Goal: Task Accomplishment & Management: Use online tool/utility

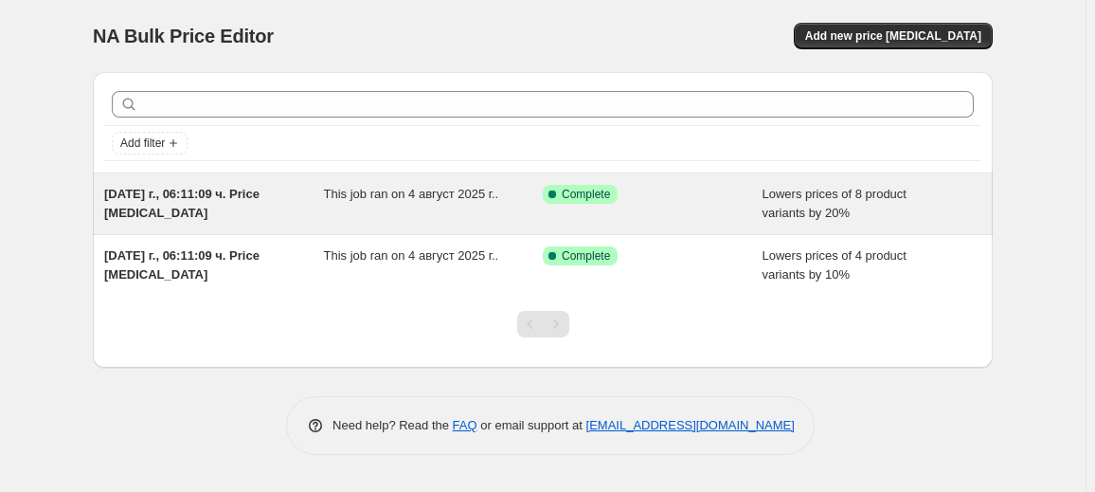
click at [479, 209] on div "This job ran on 4 август 2025 г.." at bounding box center [434, 204] width 220 height 38
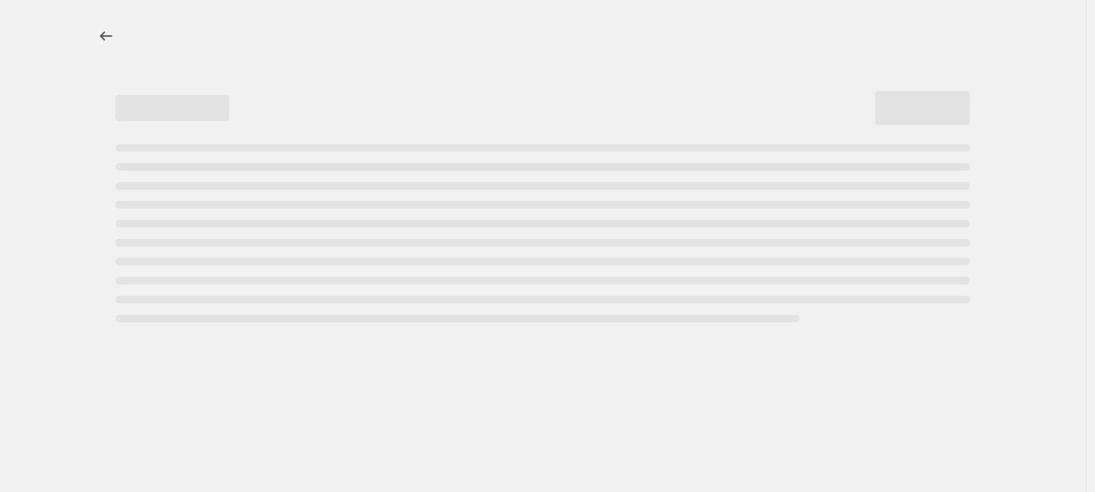
select select "percentage"
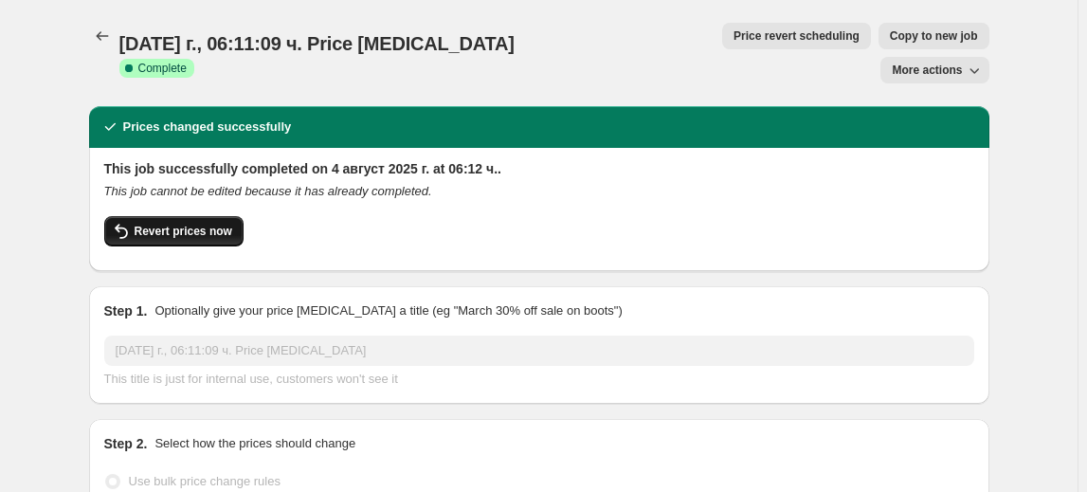
click at [166, 216] on button "Revert prices now" at bounding box center [173, 231] width 139 height 30
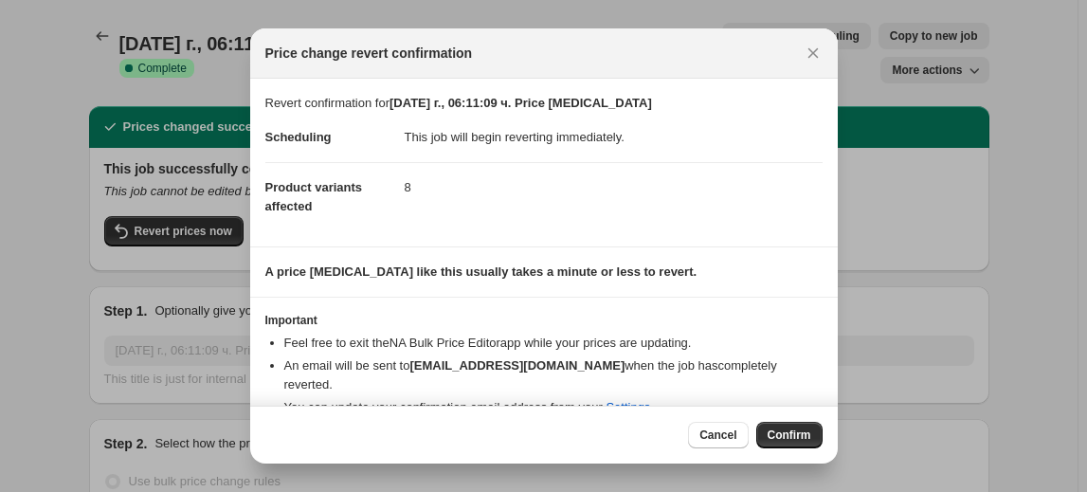
click at [807, 436] on span "Confirm" at bounding box center [790, 434] width 44 height 15
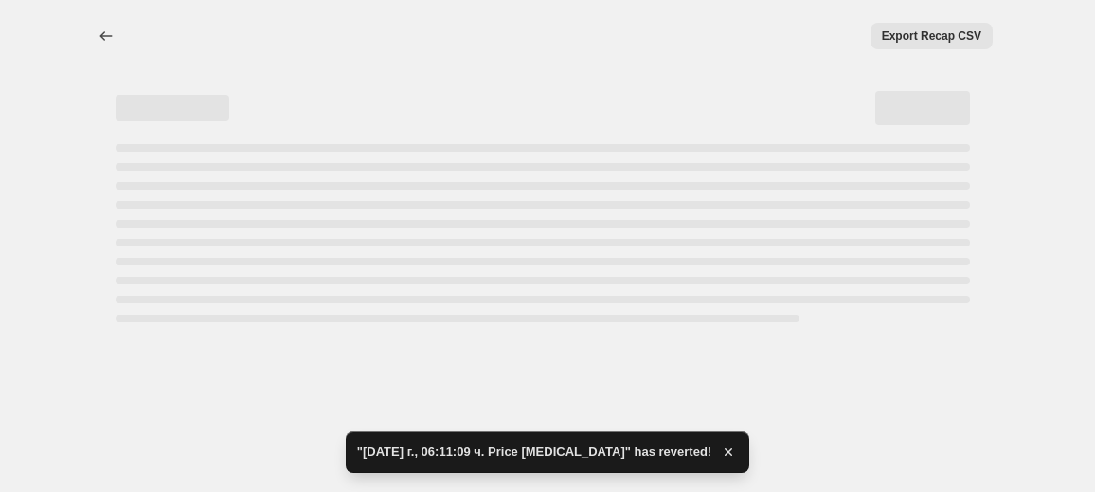
select select "percentage"
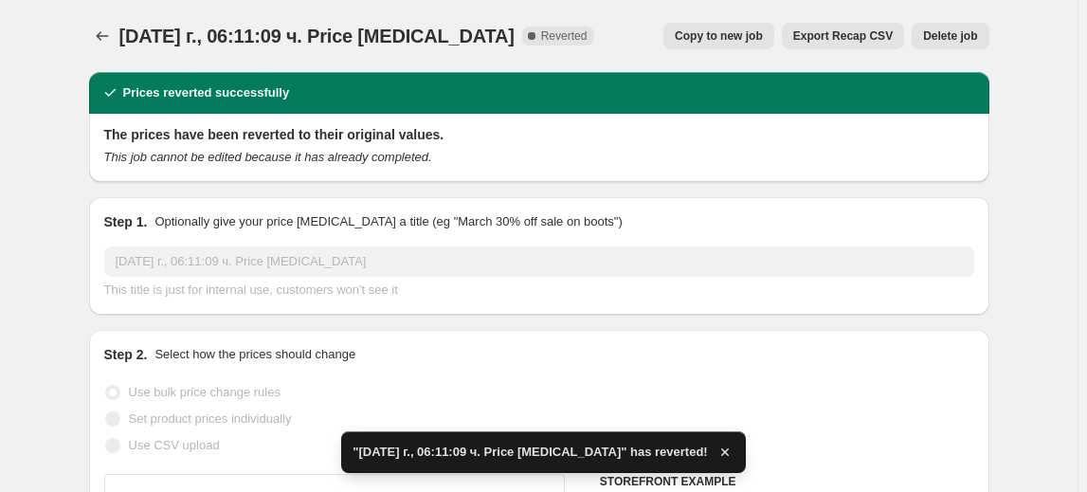
click at [954, 42] on span "Delete job" at bounding box center [950, 35] width 54 height 15
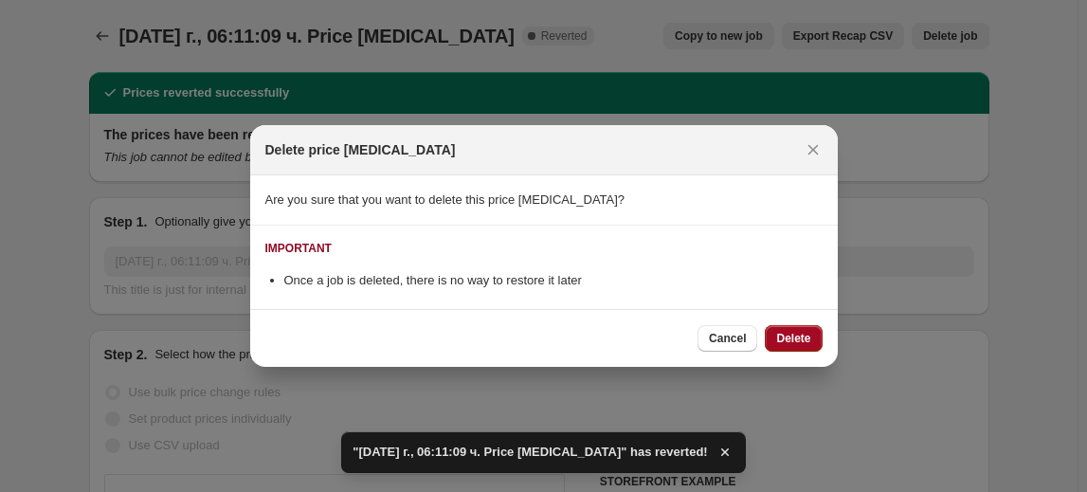
click at [805, 337] on span "Delete" at bounding box center [793, 338] width 34 height 15
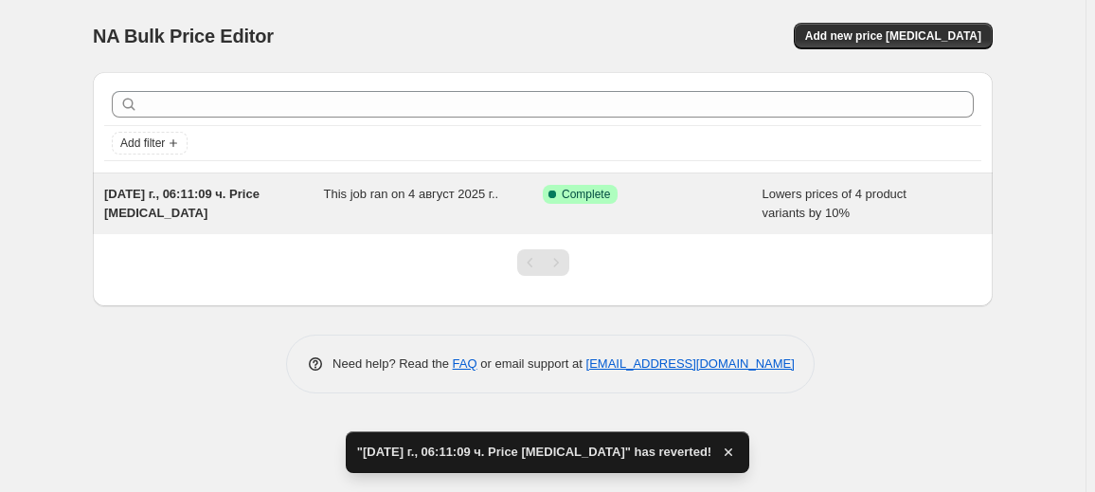
click at [456, 218] on div "This job ran on 4 август 2025 г.." at bounding box center [434, 204] width 220 height 38
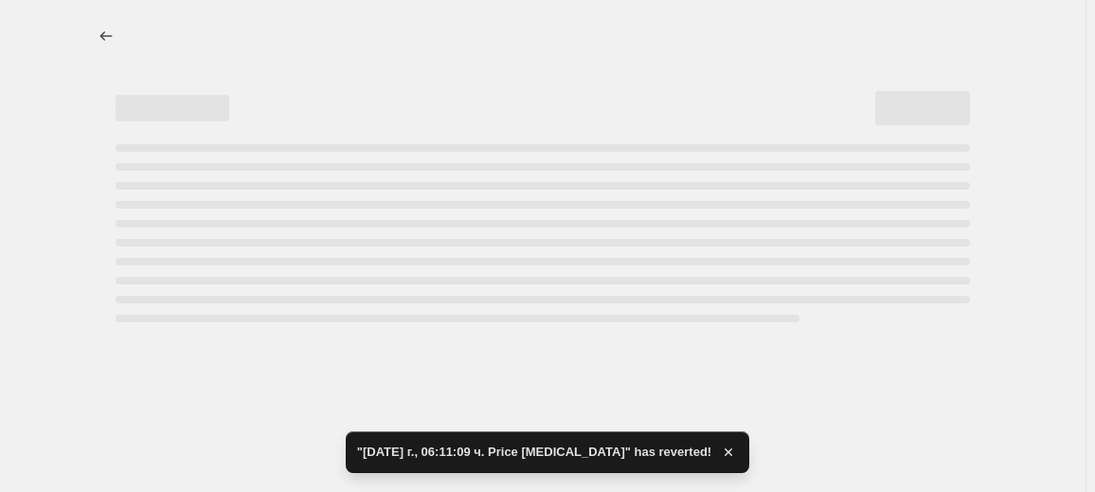
select select "percentage"
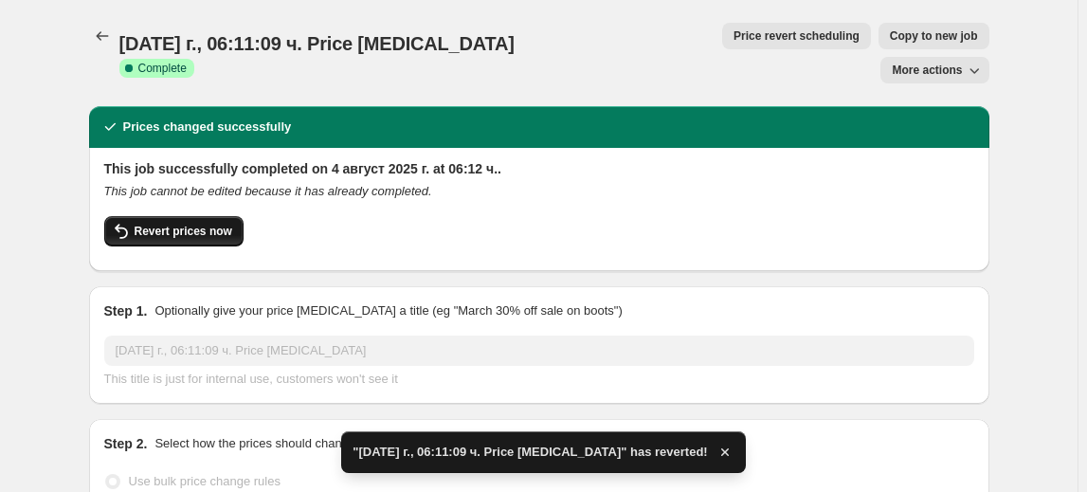
click at [231, 216] on button "Revert prices now" at bounding box center [173, 231] width 139 height 30
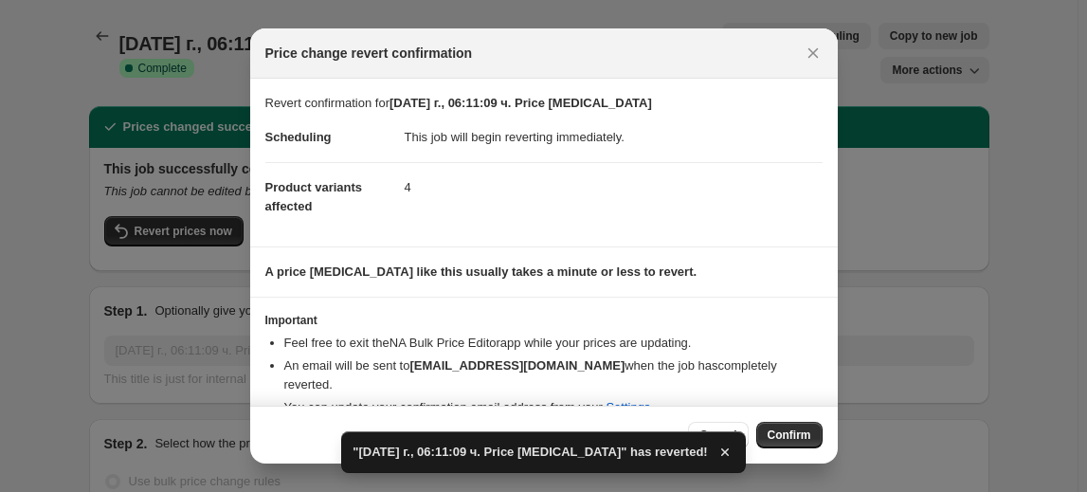
click at [778, 421] on div "Cancel Confirm" at bounding box center [544, 435] width 588 height 58
click at [797, 431] on span "Confirm" at bounding box center [790, 434] width 44 height 15
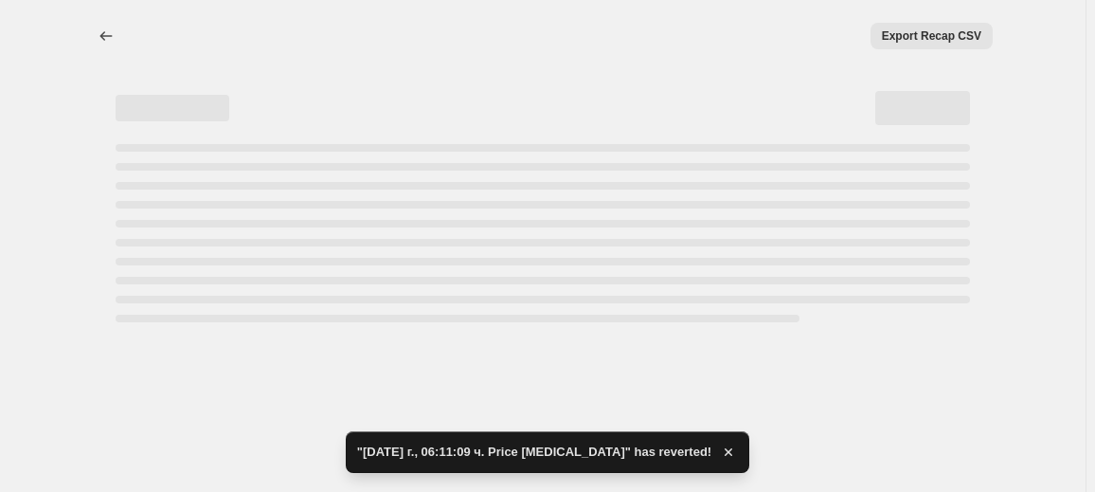
select select "percentage"
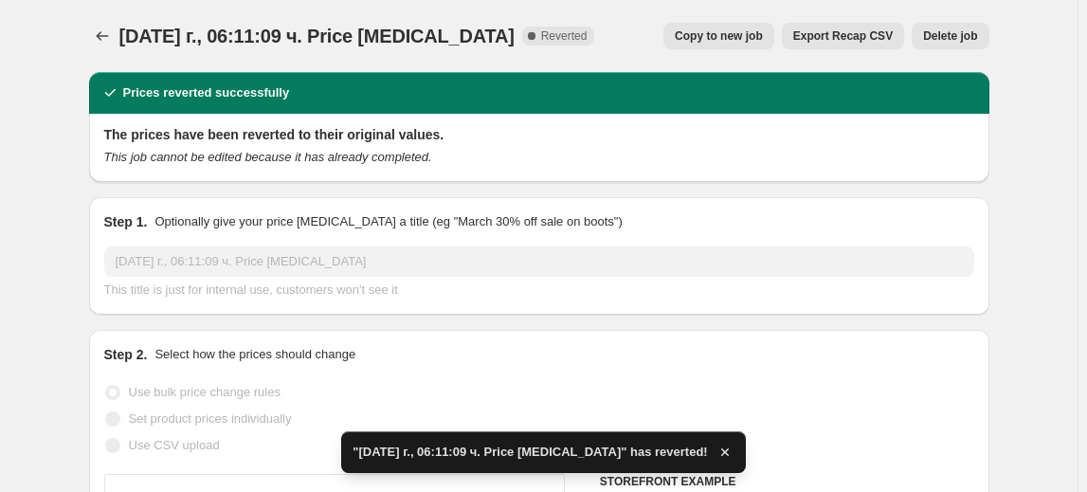
click at [943, 37] on span "Delete job" at bounding box center [950, 35] width 54 height 15
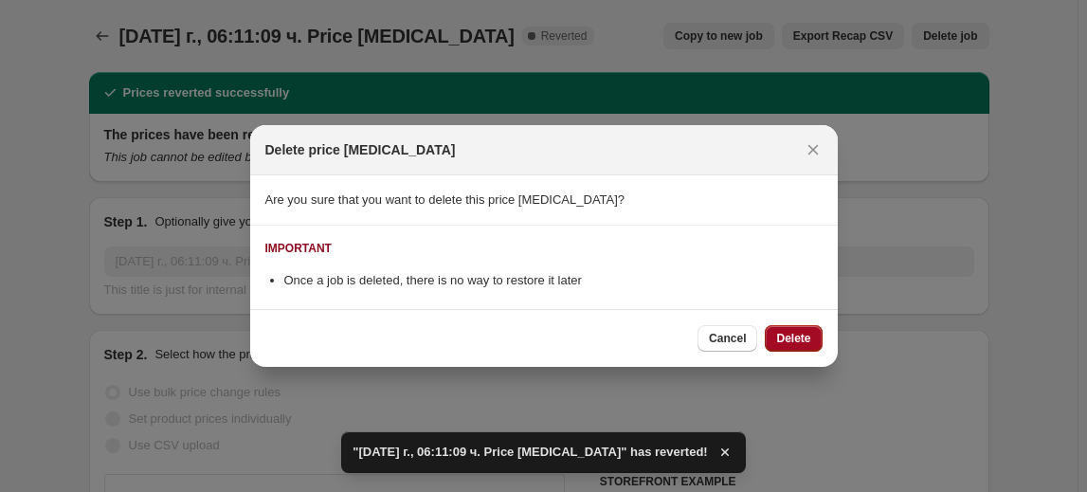
click at [790, 337] on span "Delete" at bounding box center [793, 338] width 34 height 15
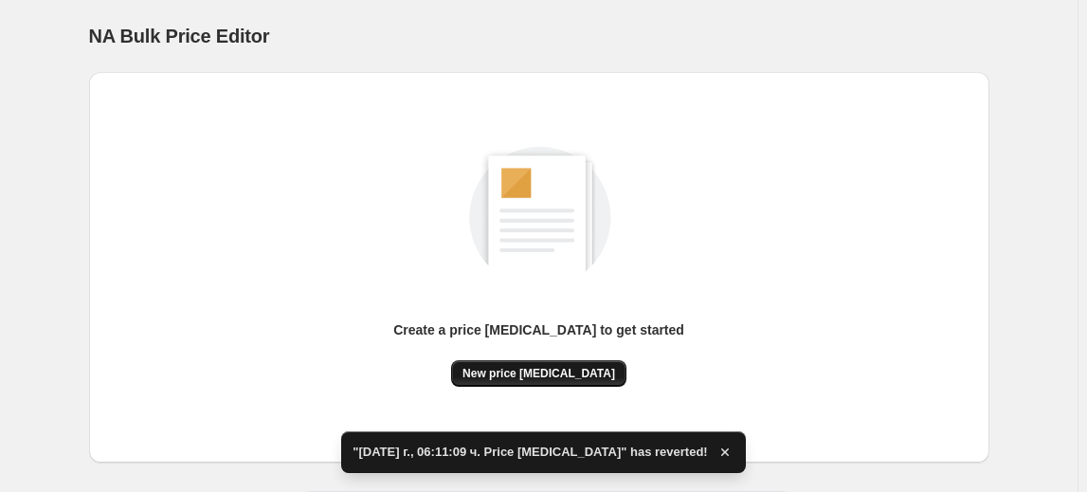
click at [577, 370] on span "New price [MEDICAL_DATA]" at bounding box center [538, 373] width 153 height 15
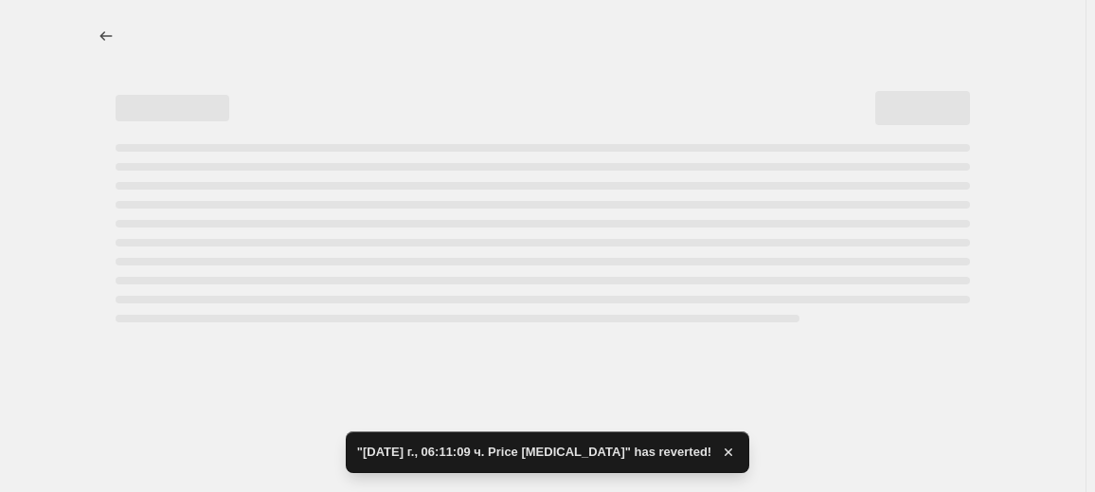
select select "percentage"
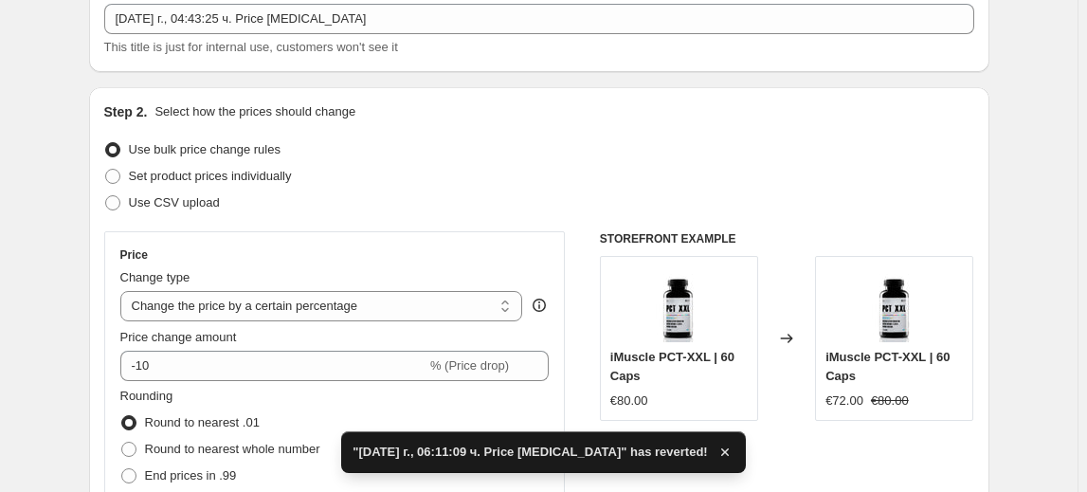
scroll to position [172, 0]
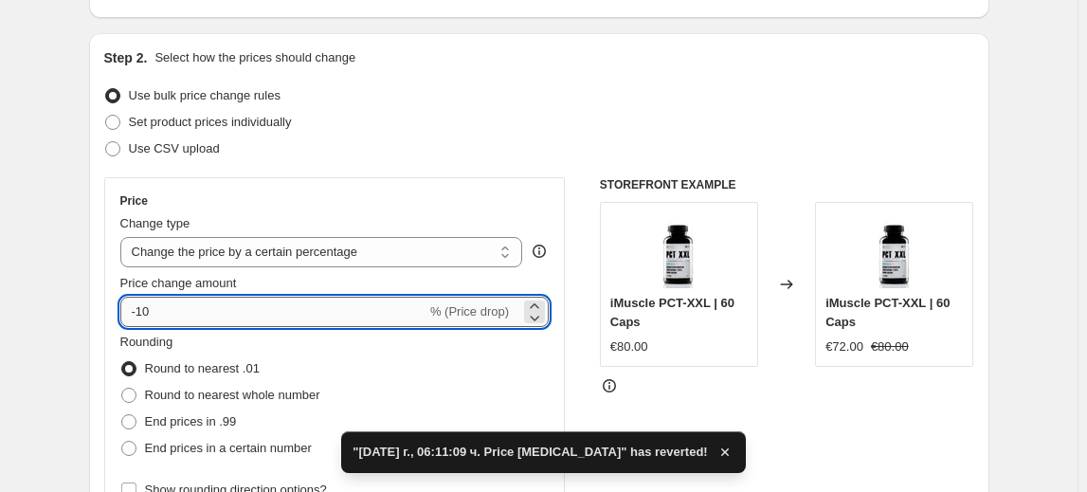
click at [148, 316] on input "-10" at bounding box center [273, 312] width 306 height 30
drag, startPoint x: 148, startPoint y: 311, endPoint x: 138, endPoint y: 310, distance: 9.5
click at [138, 310] on input "-10" at bounding box center [273, 312] width 306 height 30
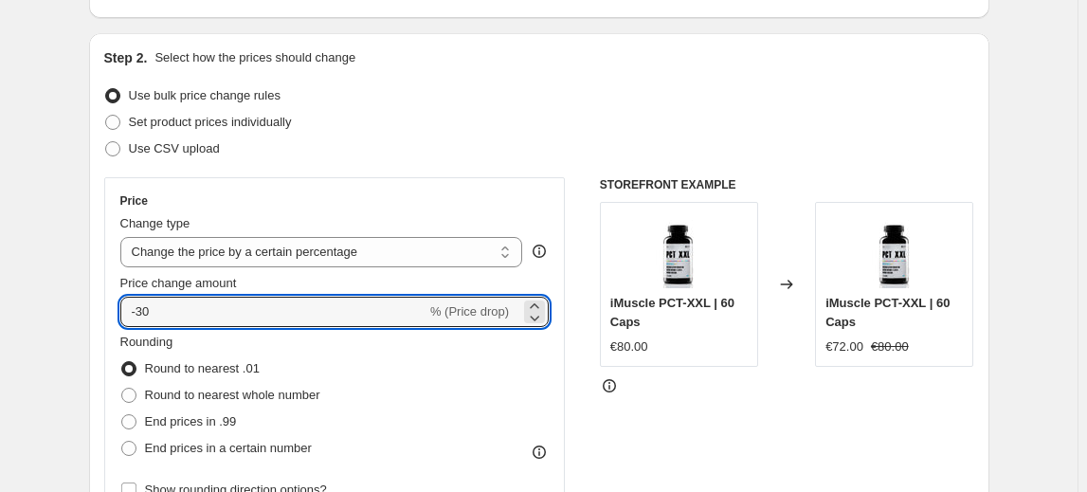
type input "-30"
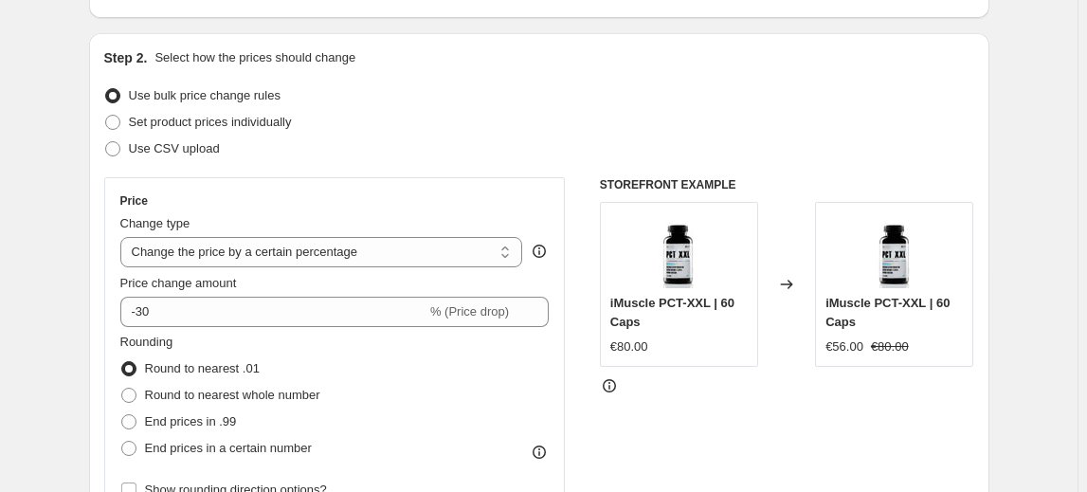
click at [209, 343] on fieldset "Rounding Round to nearest .01 Round to nearest whole number End prices in .99 E…" at bounding box center [220, 397] width 200 height 129
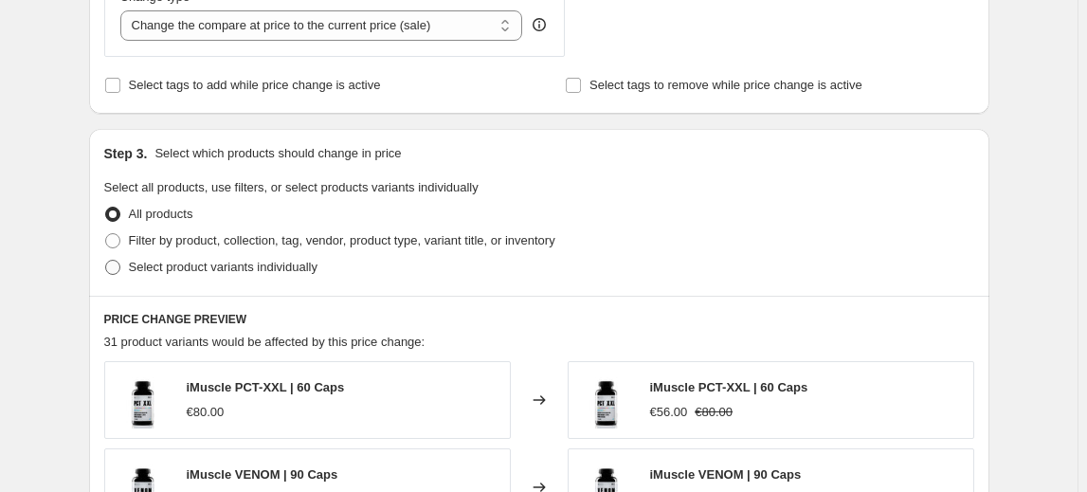
scroll to position [775, 0]
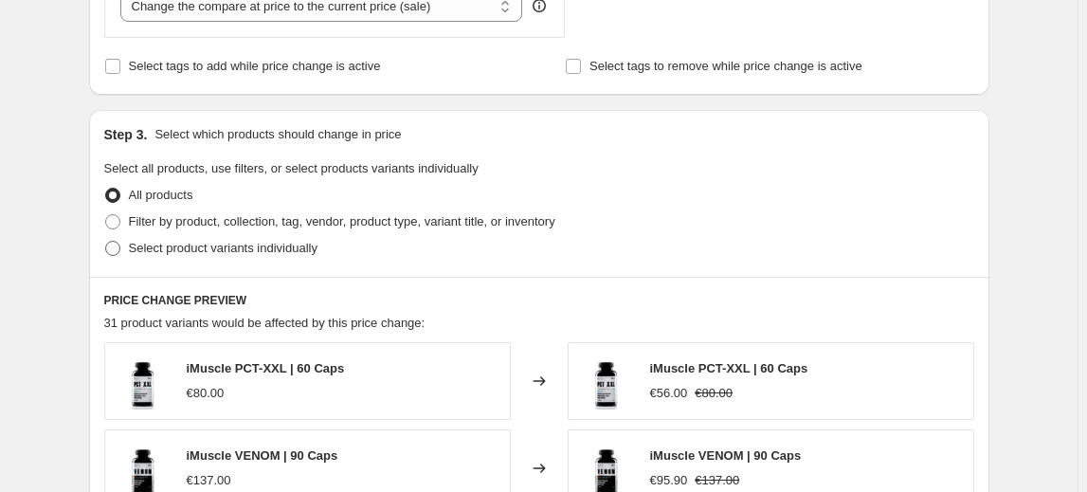
click at [179, 244] on span "Select product variants individually" at bounding box center [223, 248] width 189 height 14
click at [106, 242] on input "Select product variants individually" at bounding box center [105, 241] width 1 height 1
radio input "true"
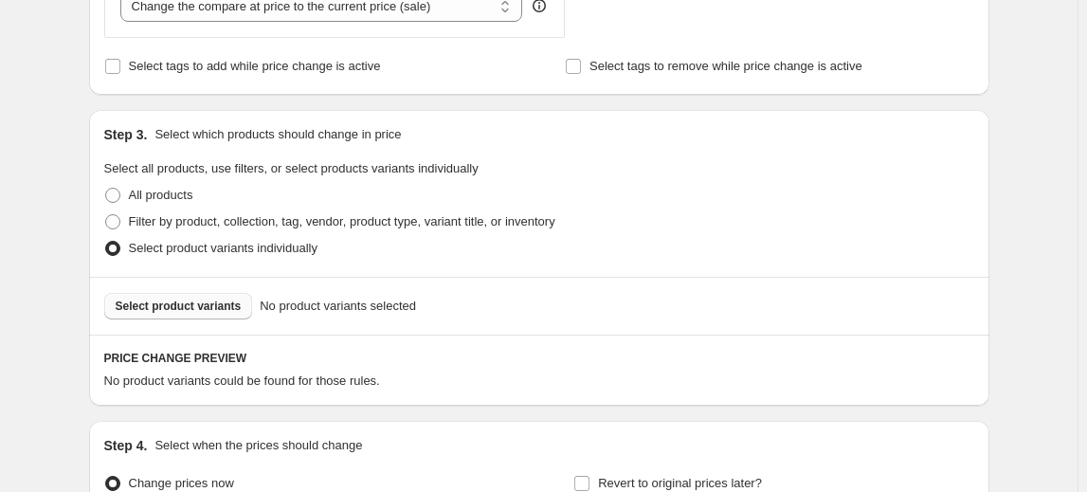
click at [193, 307] on span "Select product variants" at bounding box center [179, 305] width 126 height 15
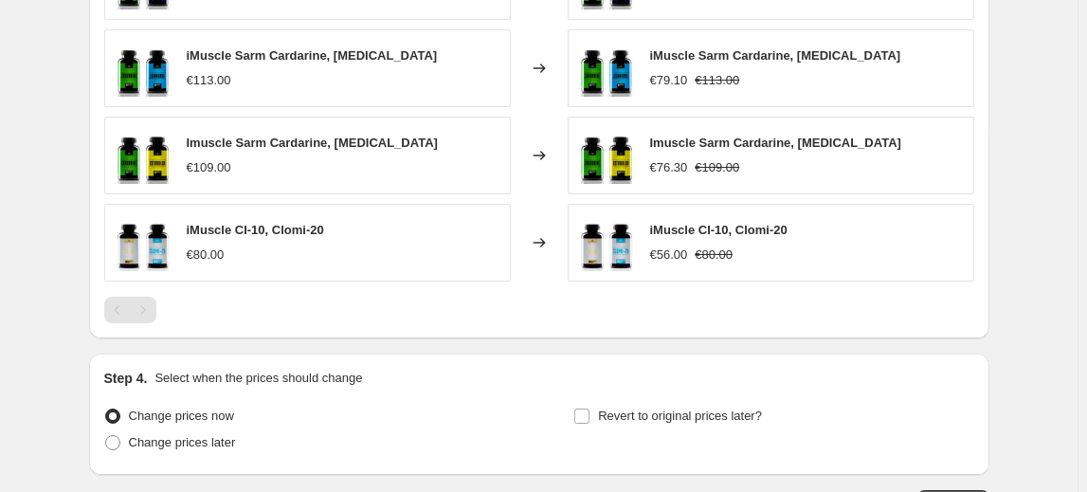
scroll to position [1369, 0]
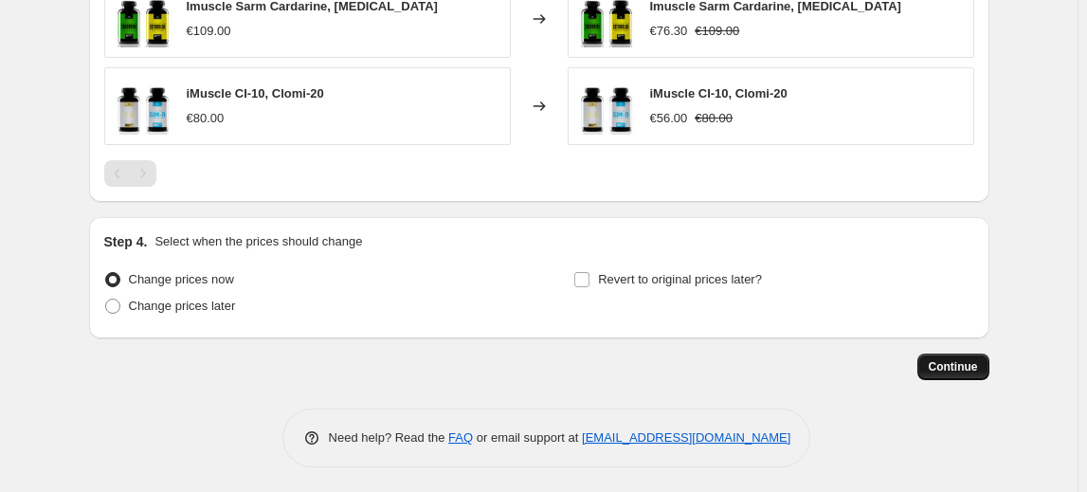
click at [931, 363] on button "Continue" at bounding box center [953, 366] width 72 height 27
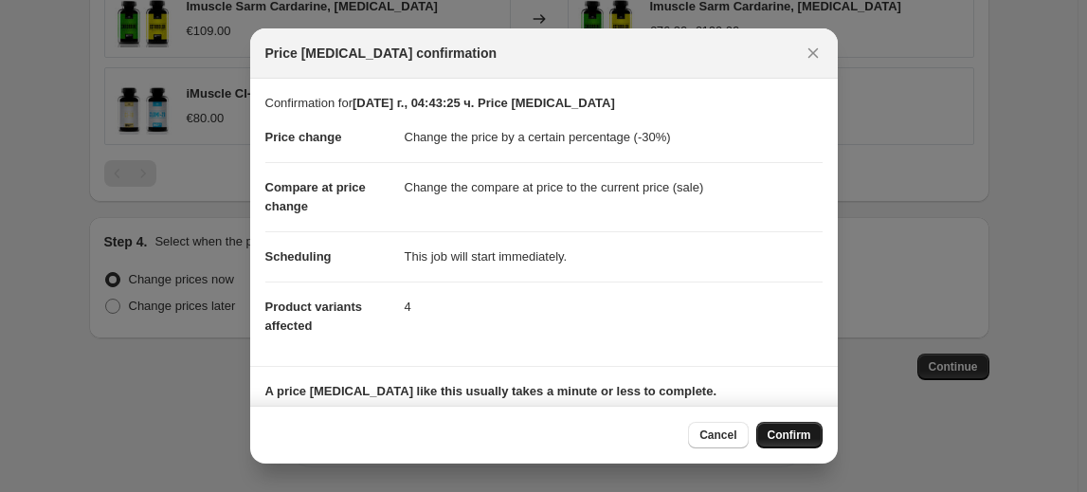
click at [787, 438] on span "Confirm" at bounding box center [790, 434] width 44 height 15
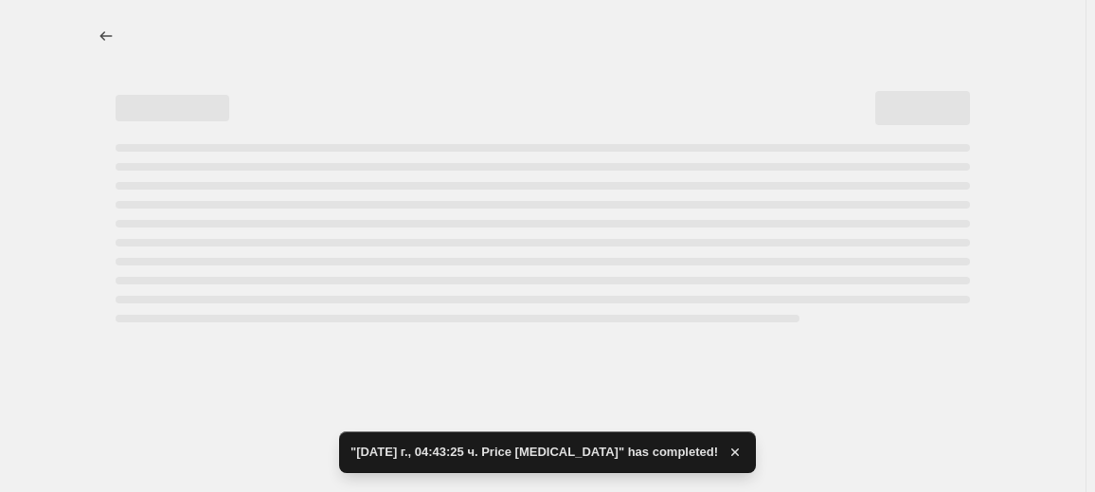
select select "percentage"
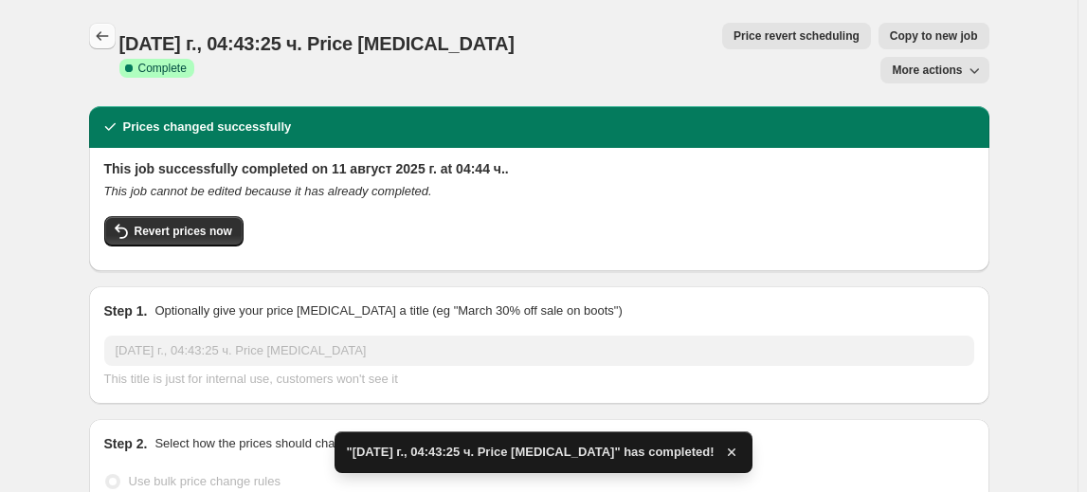
click at [108, 40] on icon "Price change jobs" at bounding box center [102, 36] width 19 height 19
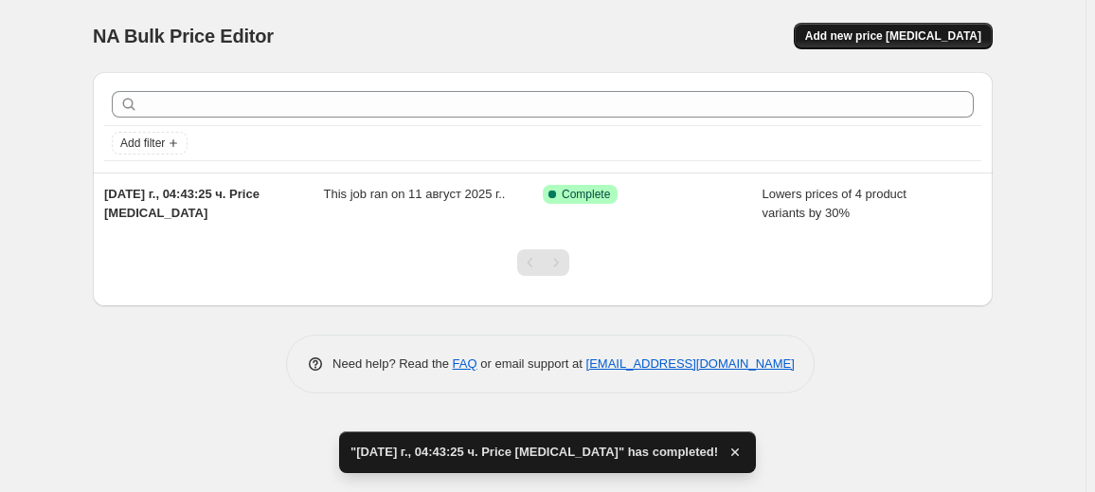
click at [881, 39] on span "Add new price [MEDICAL_DATA]" at bounding box center [893, 35] width 176 height 15
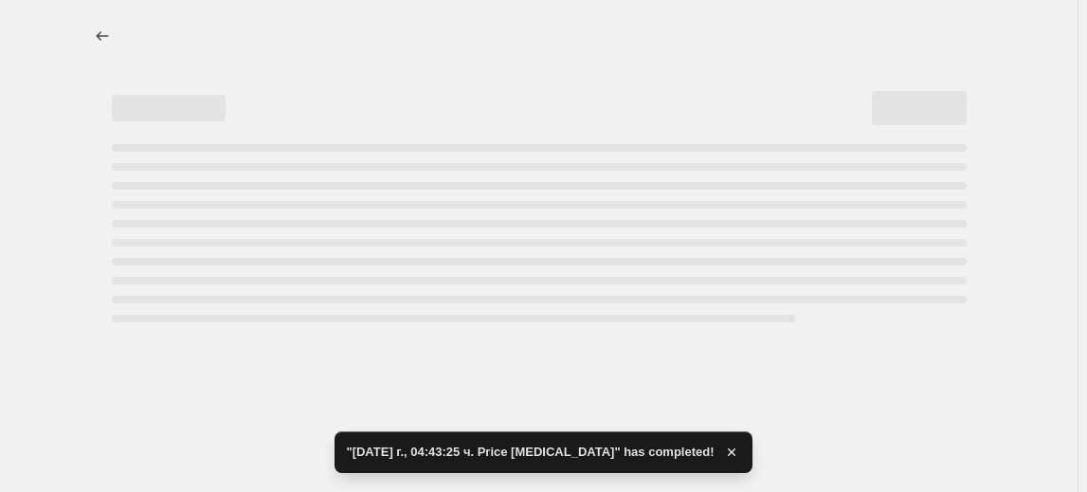
select select "percentage"
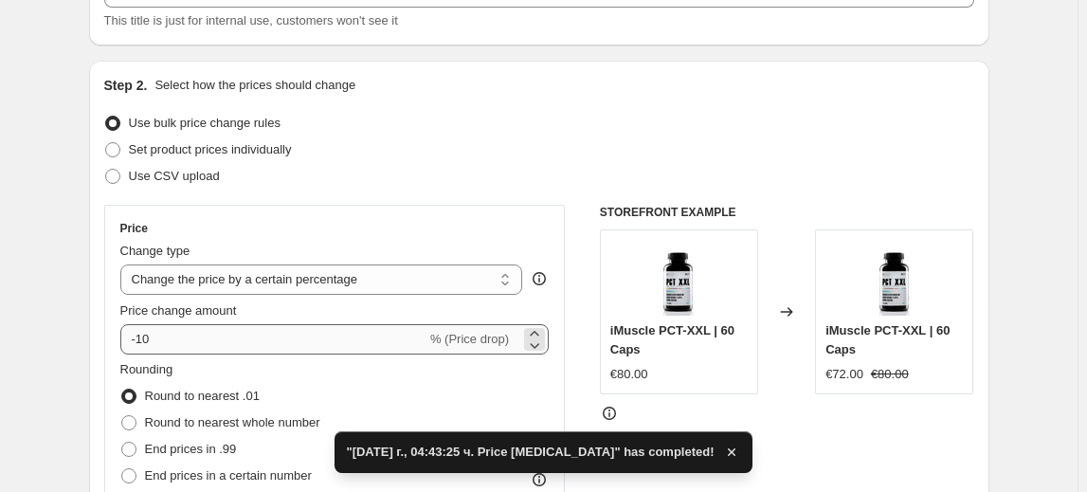
scroll to position [172, 0]
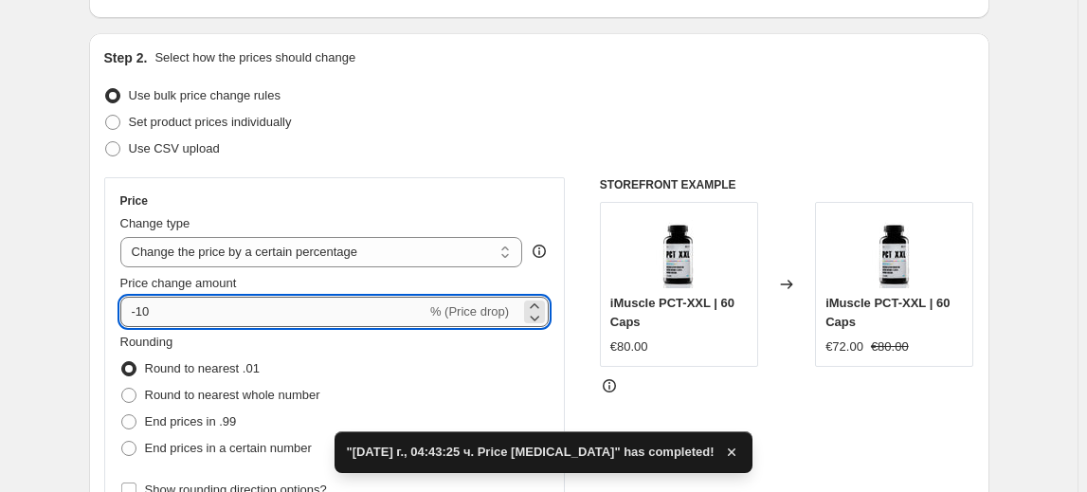
click at [153, 320] on input "-10" at bounding box center [273, 312] width 306 height 30
click at [141, 316] on input "-10" at bounding box center [273, 312] width 306 height 30
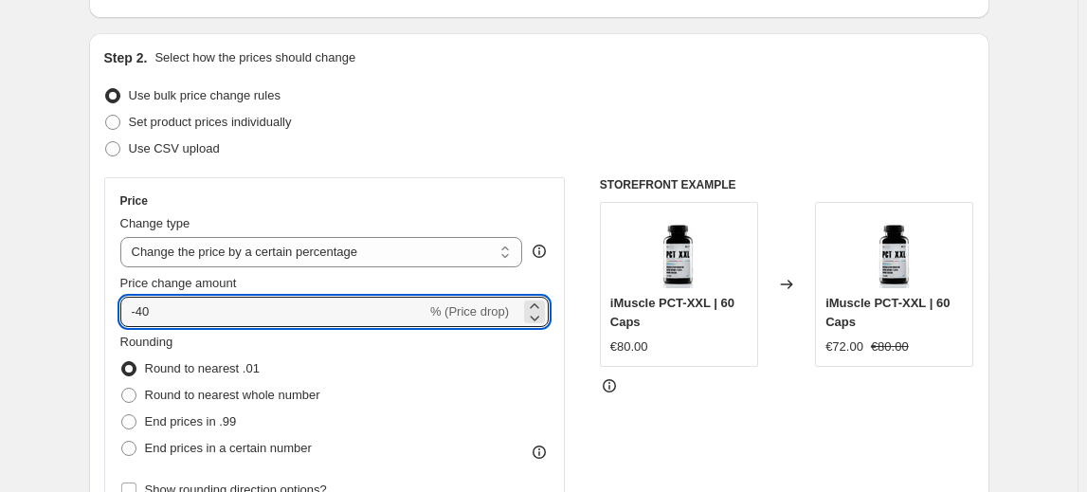
type input "-40"
click at [215, 344] on fieldset "Rounding Round to nearest .01 Round to nearest whole number End prices in .99 E…" at bounding box center [220, 397] width 200 height 129
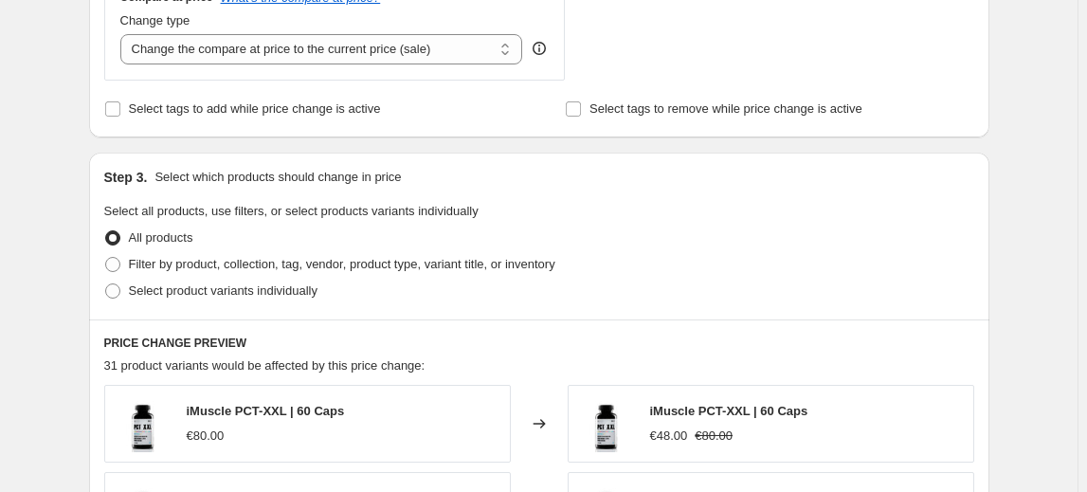
scroll to position [775, 0]
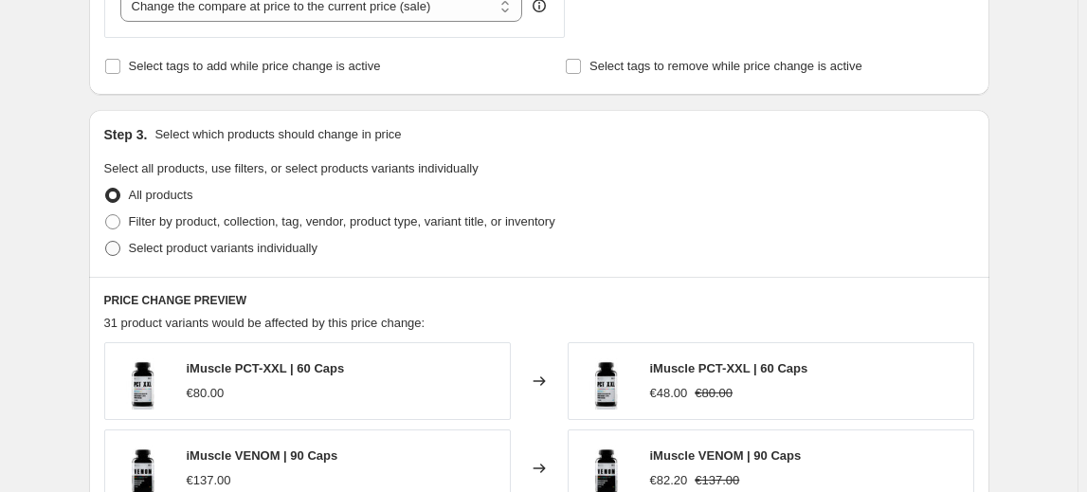
click at [243, 246] on span "Select product variants individually" at bounding box center [223, 248] width 189 height 14
click at [106, 242] on input "Select product variants individually" at bounding box center [105, 241] width 1 height 1
radio input "true"
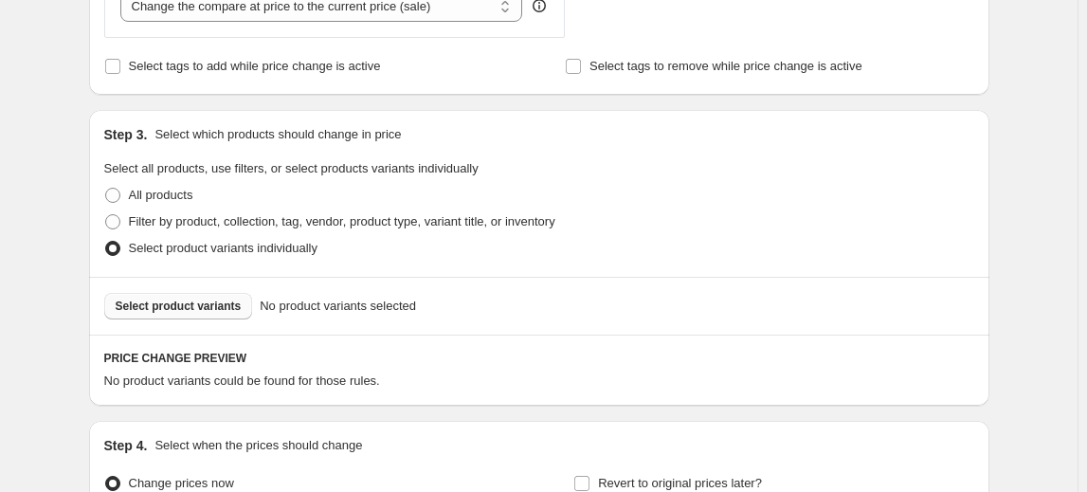
click at [187, 307] on span "Select product variants" at bounding box center [179, 305] width 126 height 15
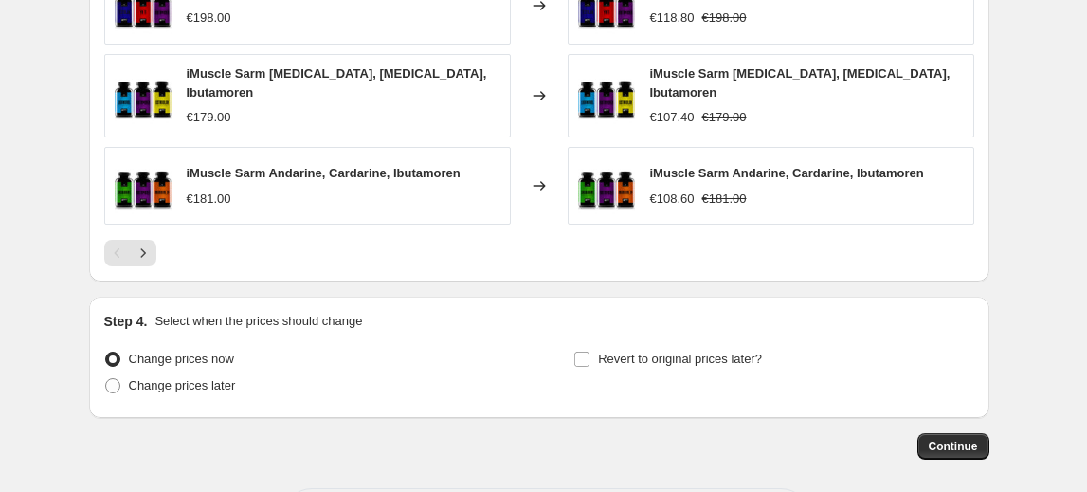
scroll to position [1455, 0]
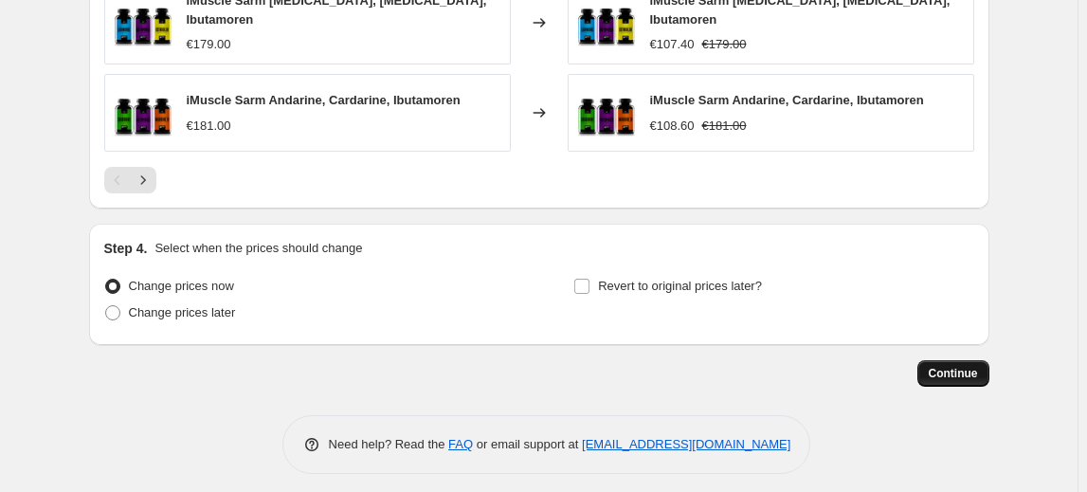
click at [960, 360] on button "Continue" at bounding box center [953, 373] width 72 height 27
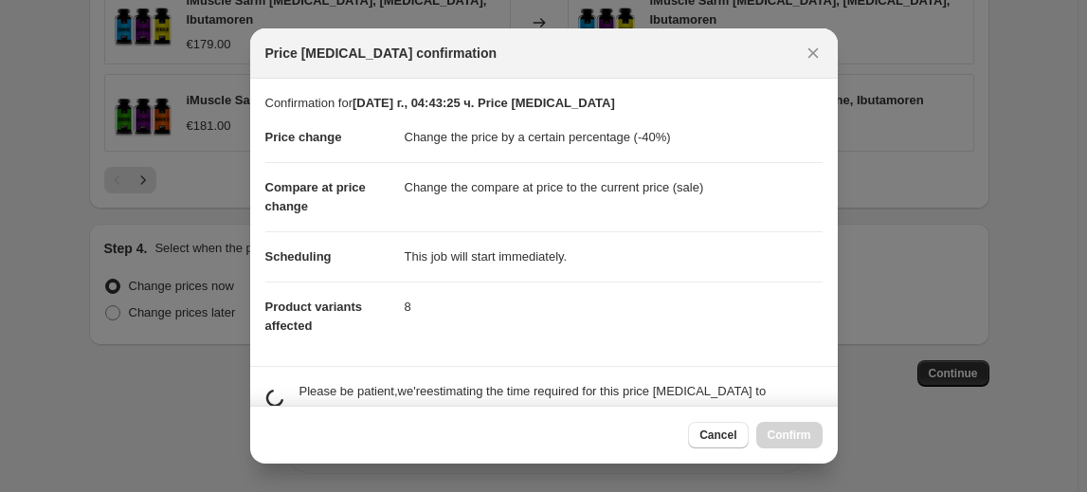
scroll to position [0, 0]
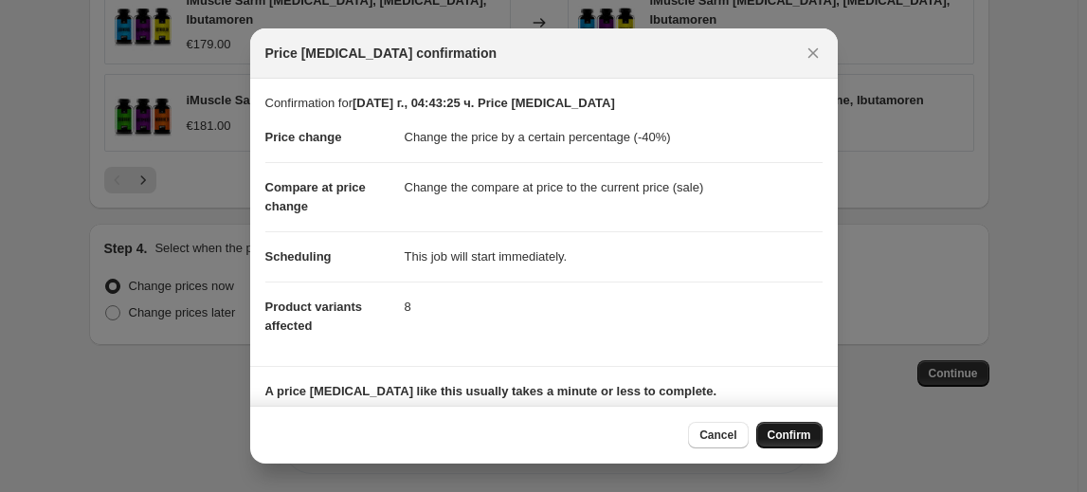
click at [803, 433] on span "Confirm" at bounding box center [790, 434] width 44 height 15
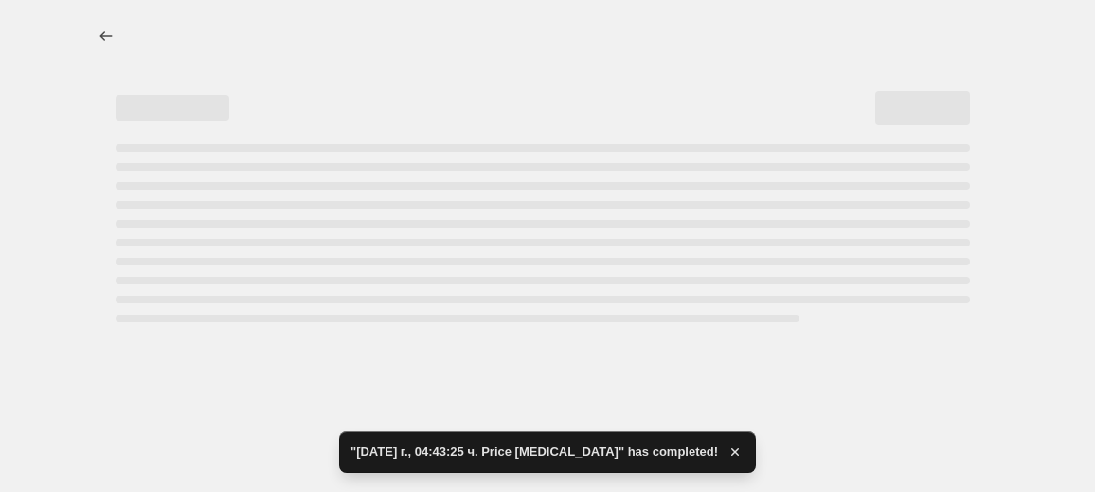
select select "percentage"
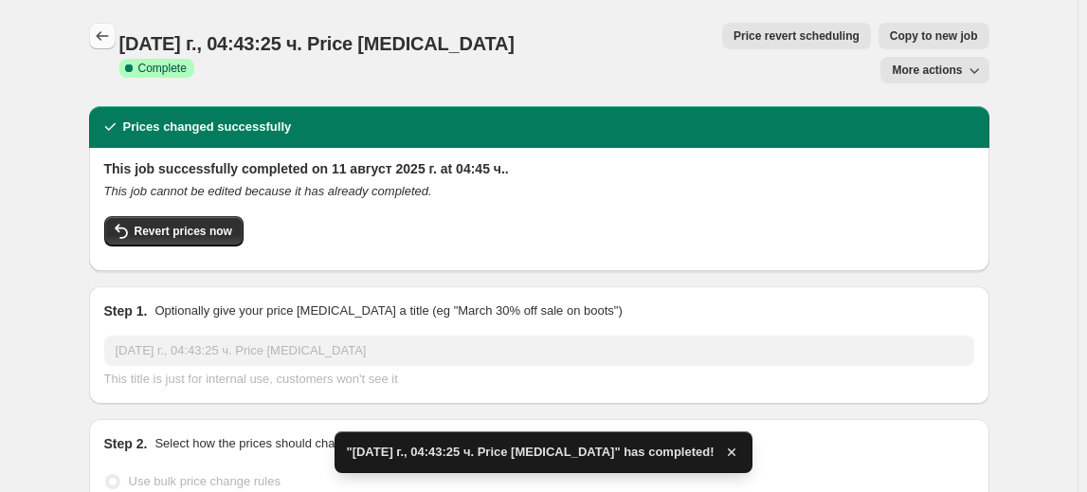
click at [106, 41] on icon "Price change jobs" at bounding box center [102, 36] width 19 height 19
